Goal: Transaction & Acquisition: Download file/media

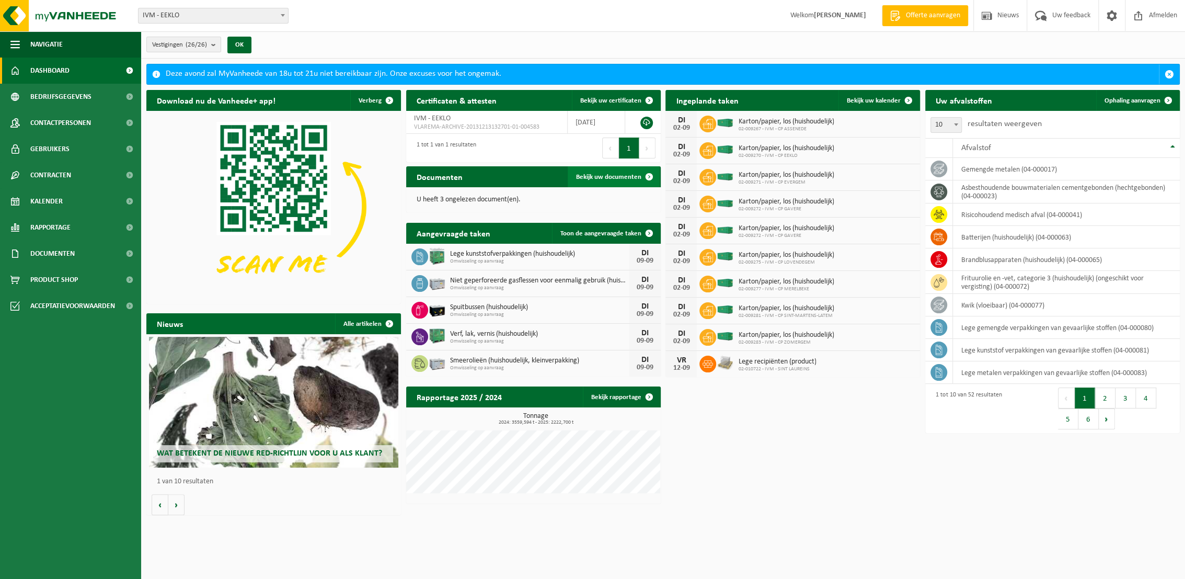
click at [625, 174] on span "Bekijk uw documenten" at bounding box center [608, 177] width 65 height 7
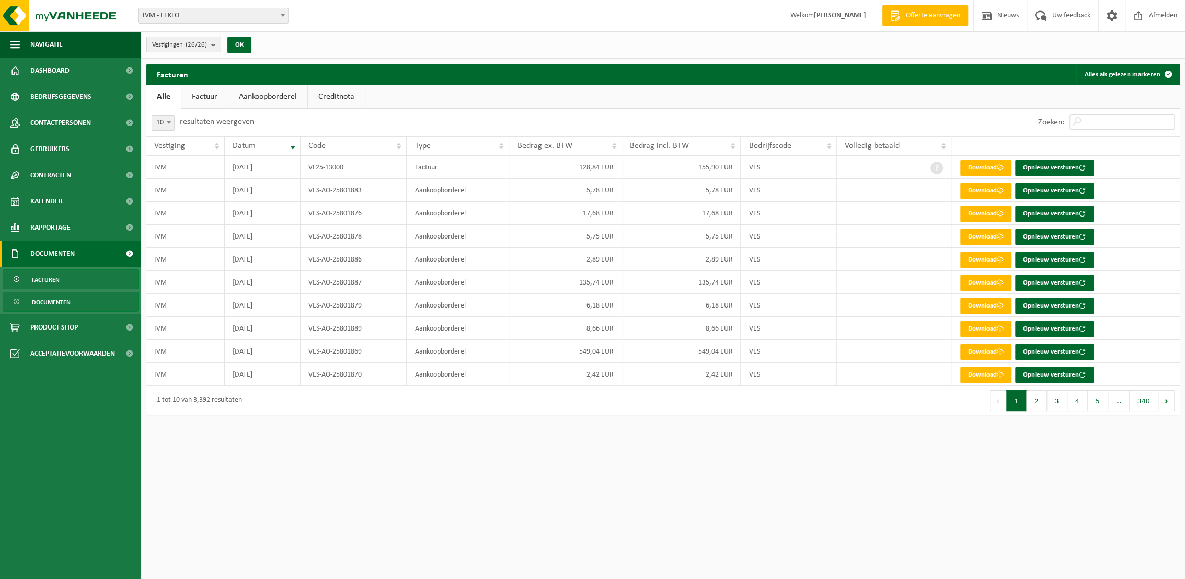
click at [45, 303] on span "Documenten" at bounding box center [51, 302] width 39 height 20
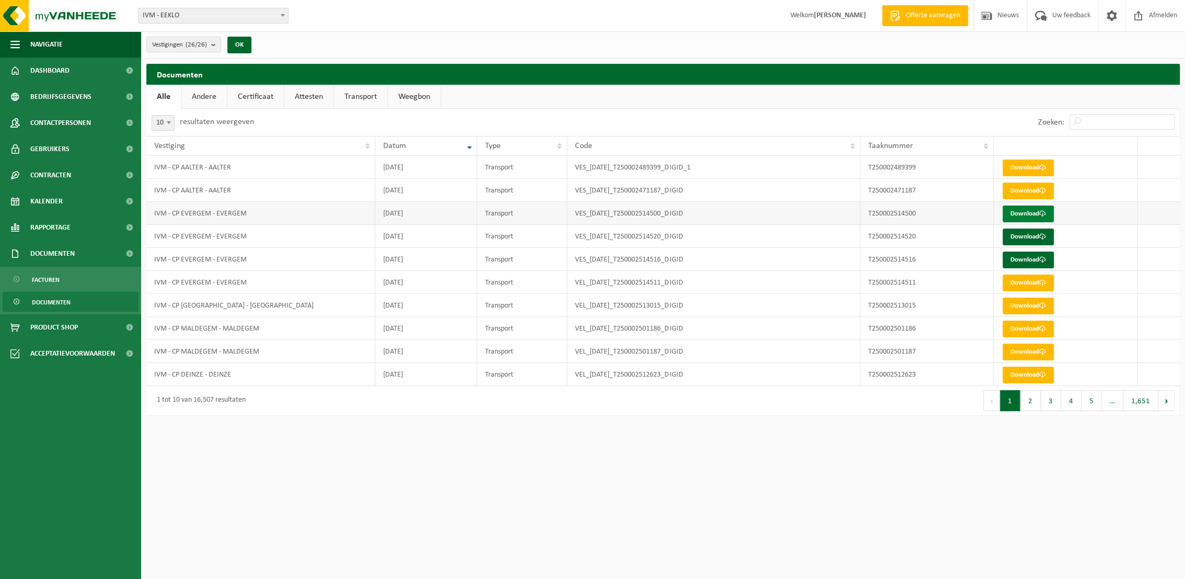
click at [1038, 216] on link "Download" at bounding box center [1028, 213] width 51 height 17
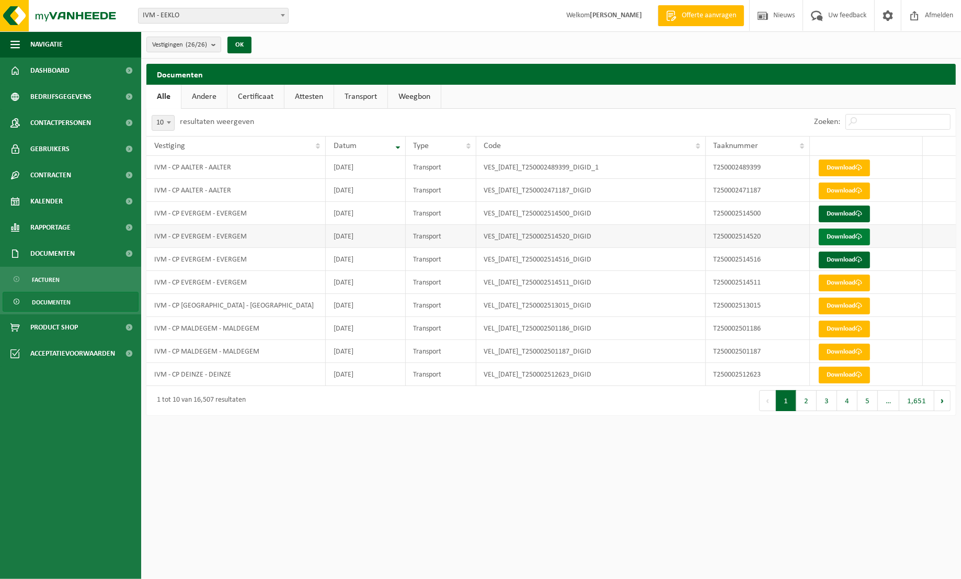
click at [841, 234] on link "Download" at bounding box center [844, 236] width 51 height 17
click at [839, 259] on link "Download" at bounding box center [844, 260] width 51 height 17
click at [44, 65] on span "Dashboard" at bounding box center [49, 71] width 39 height 26
